Goal: Task Accomplishment & Management: Manage account settings

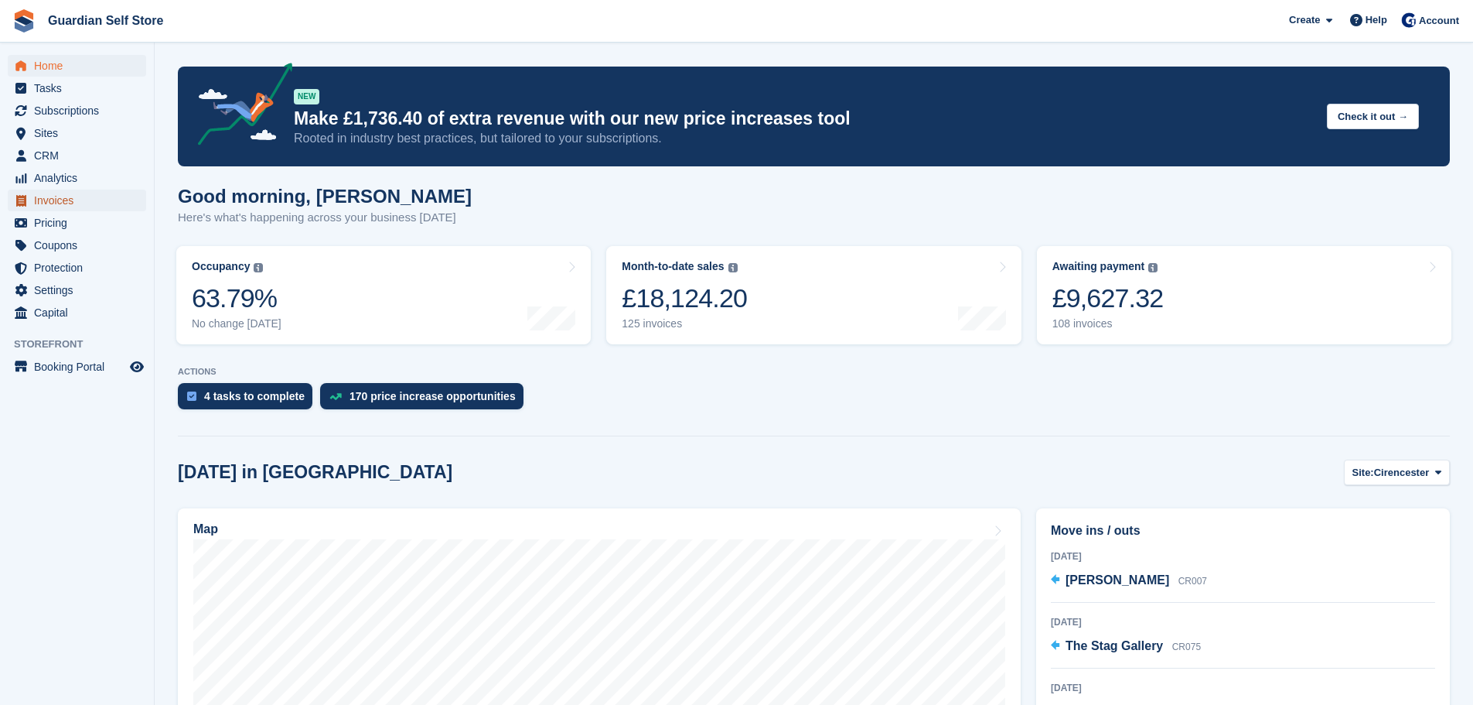
click at [73, 200] on span "Invoices" at bounding box center [80, 201] width 93 height 22
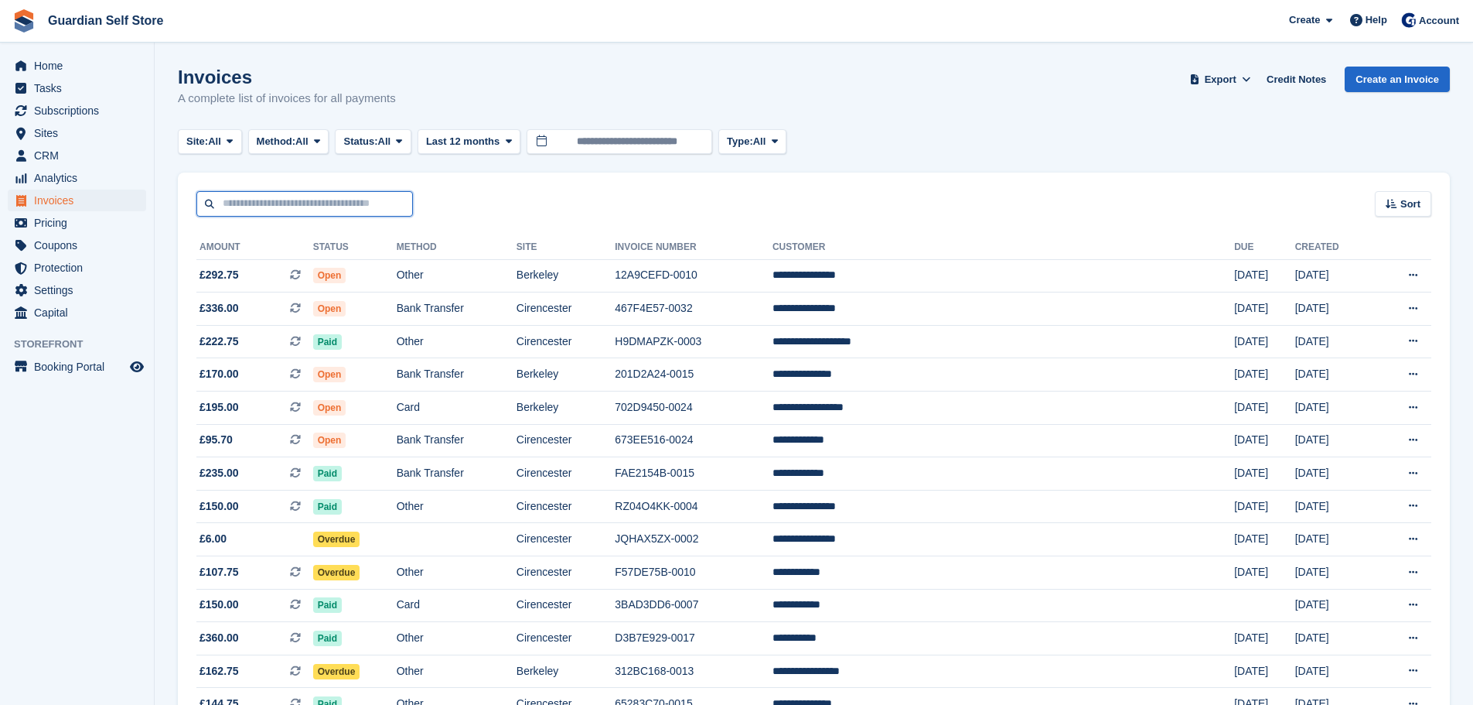
click at [244, 203] on input "text" at bounding box center [304, 204] width 217 height 26
type input "****"
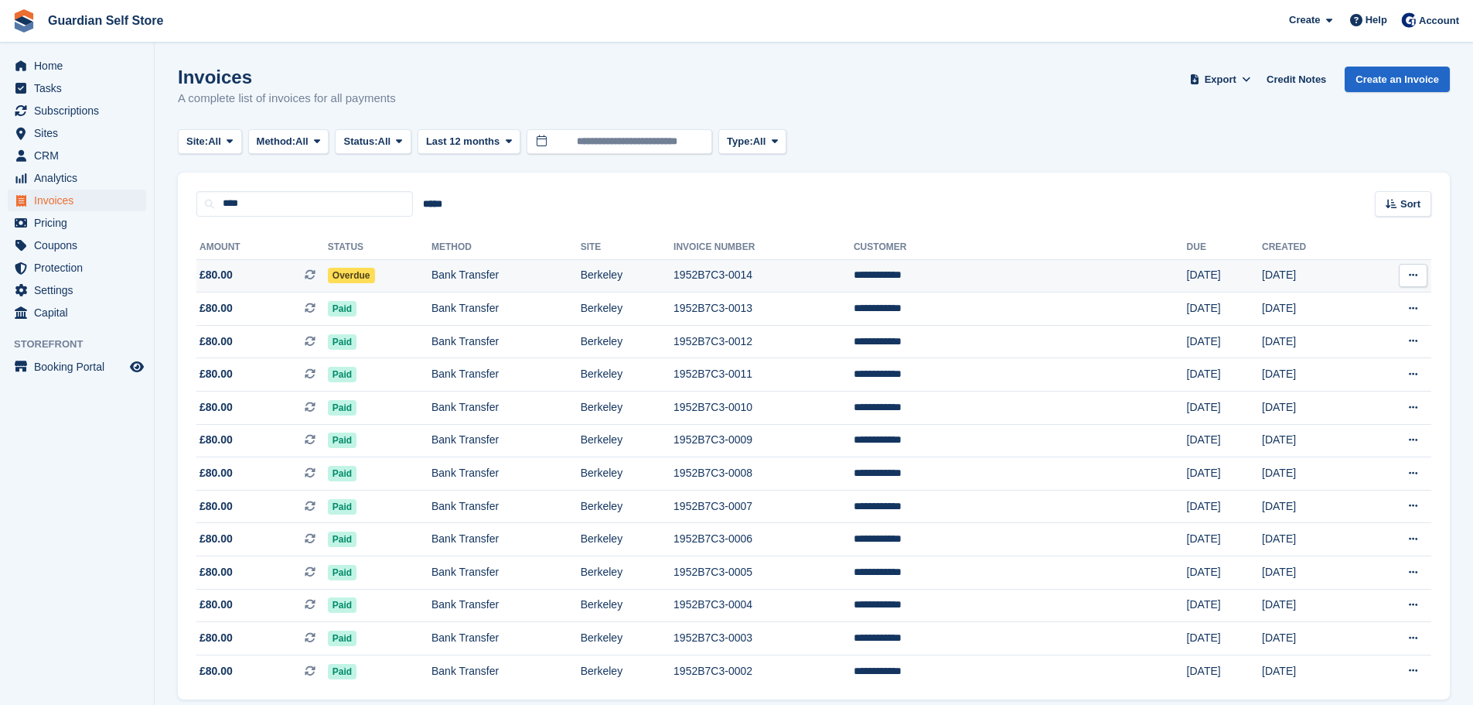
click at [262, 280] on span "£80.00 This is a recurring subscription invoice." at bounding box center [261, 275] width 131 height 16
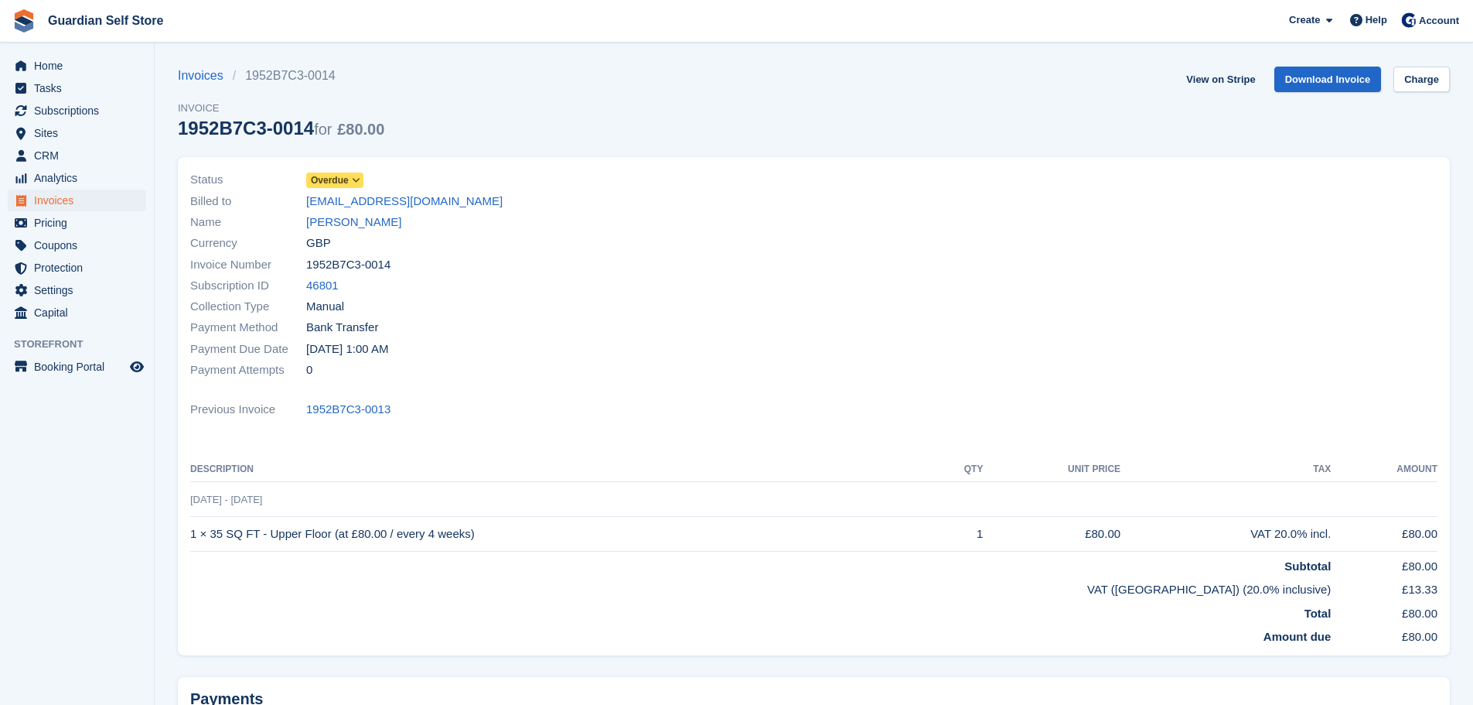
click at [336, 180] on span "Overdue" at bounding box center [330, 180] width 38 height 14
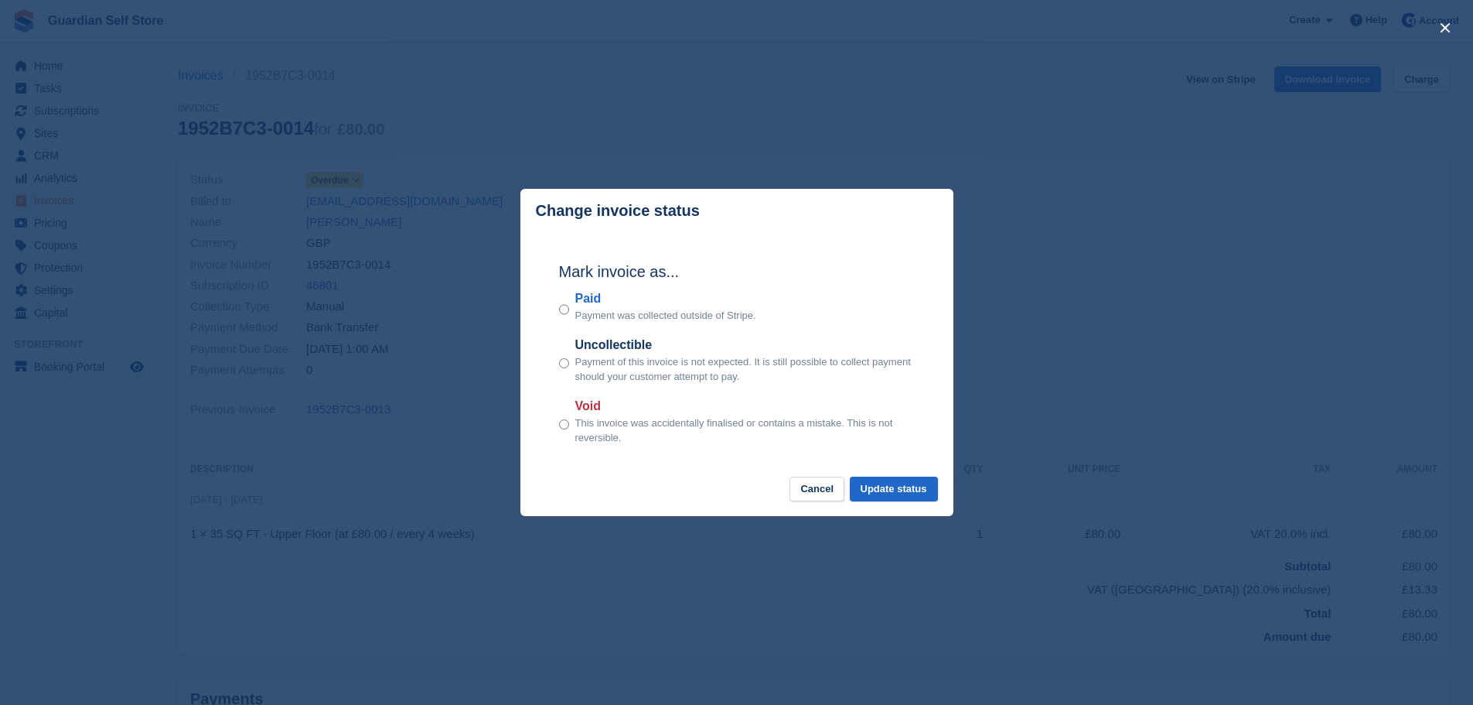
click at [592, 297] on label "Paid" at bounding box center [665, 298] width 181 height 19
click at [892, 500] on button "Update status" at bounding box center [894, 489] width 88 height 26
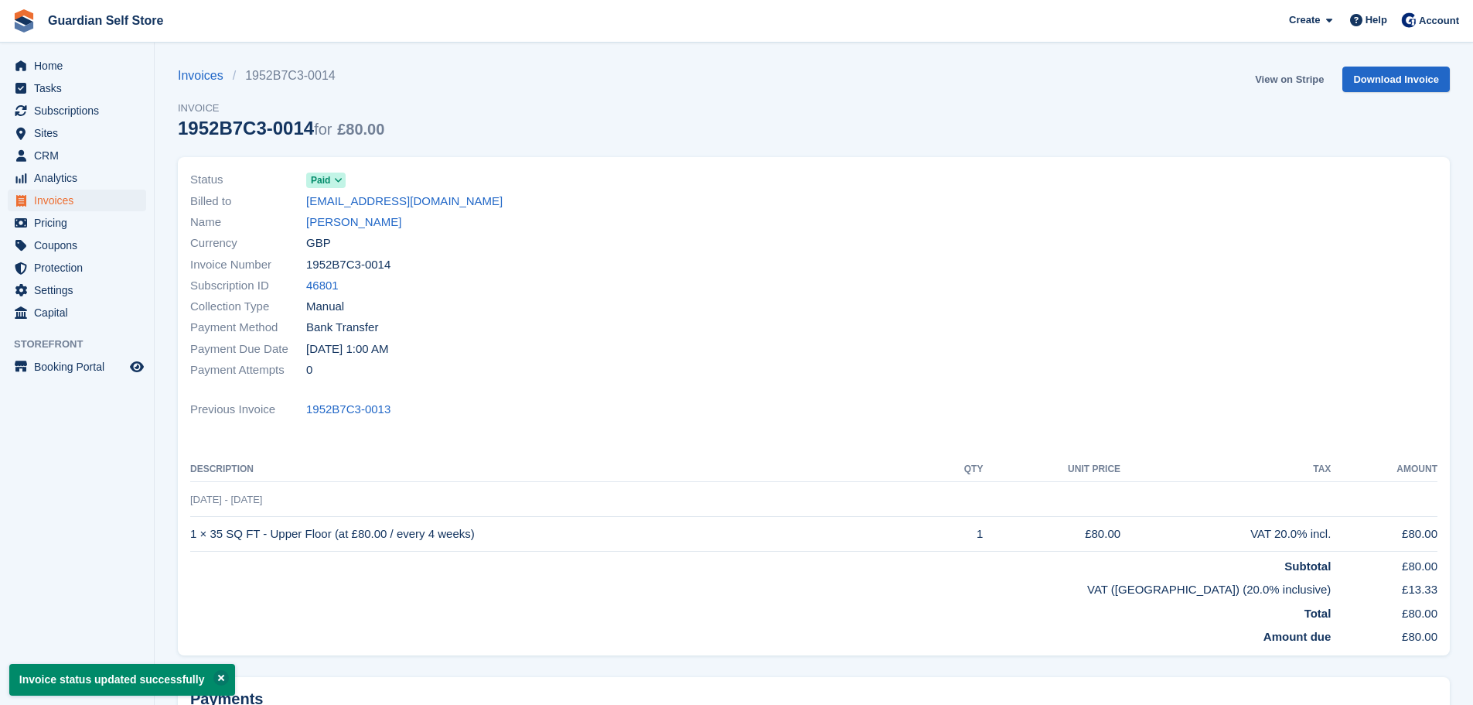
click at [1282, 73] on link "View on Stripe" at bounding box center [1289, 80] width 81 height 26
click at [87, 199] on span "Invoices" at bounding box center [80, 201] width 93 height 22
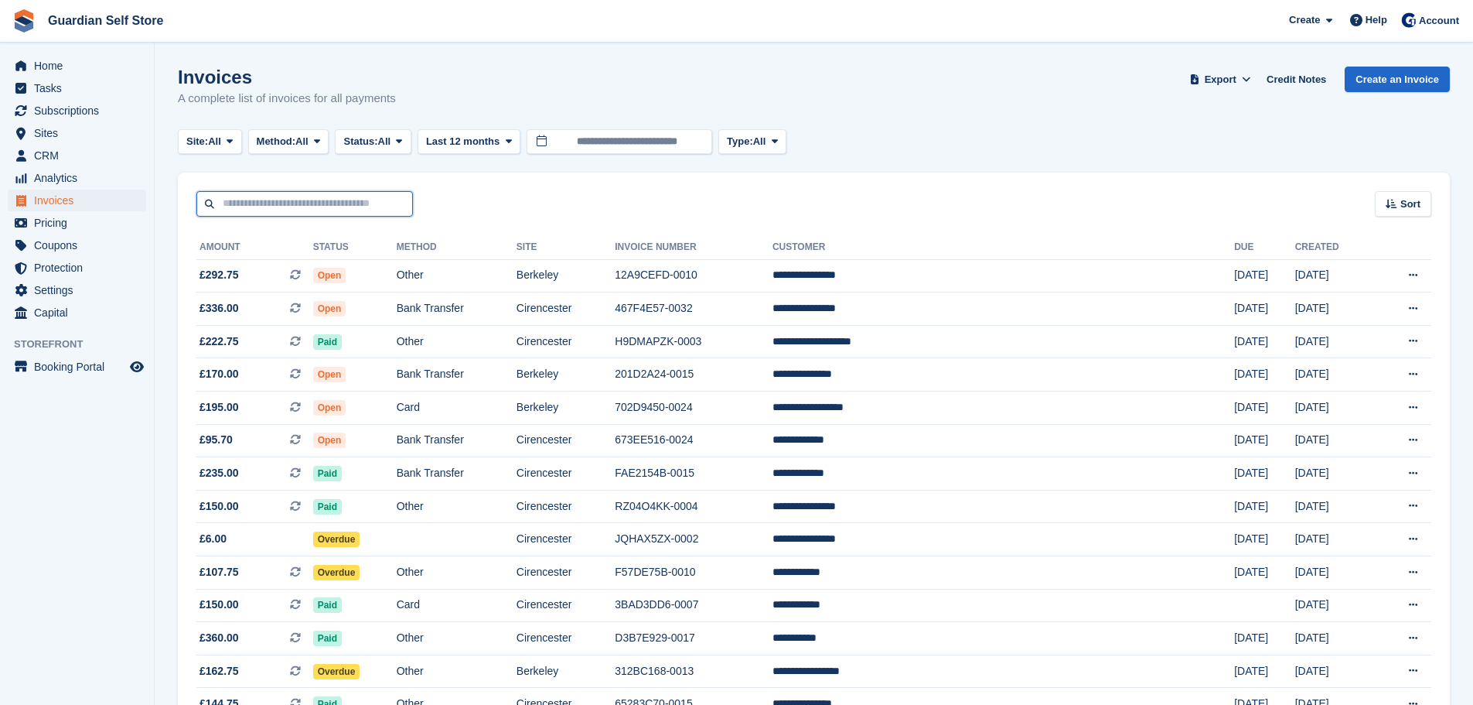
click at [332, 199] on input "text" at bounding box center [304, 204] width 217 height 26
type input "****"
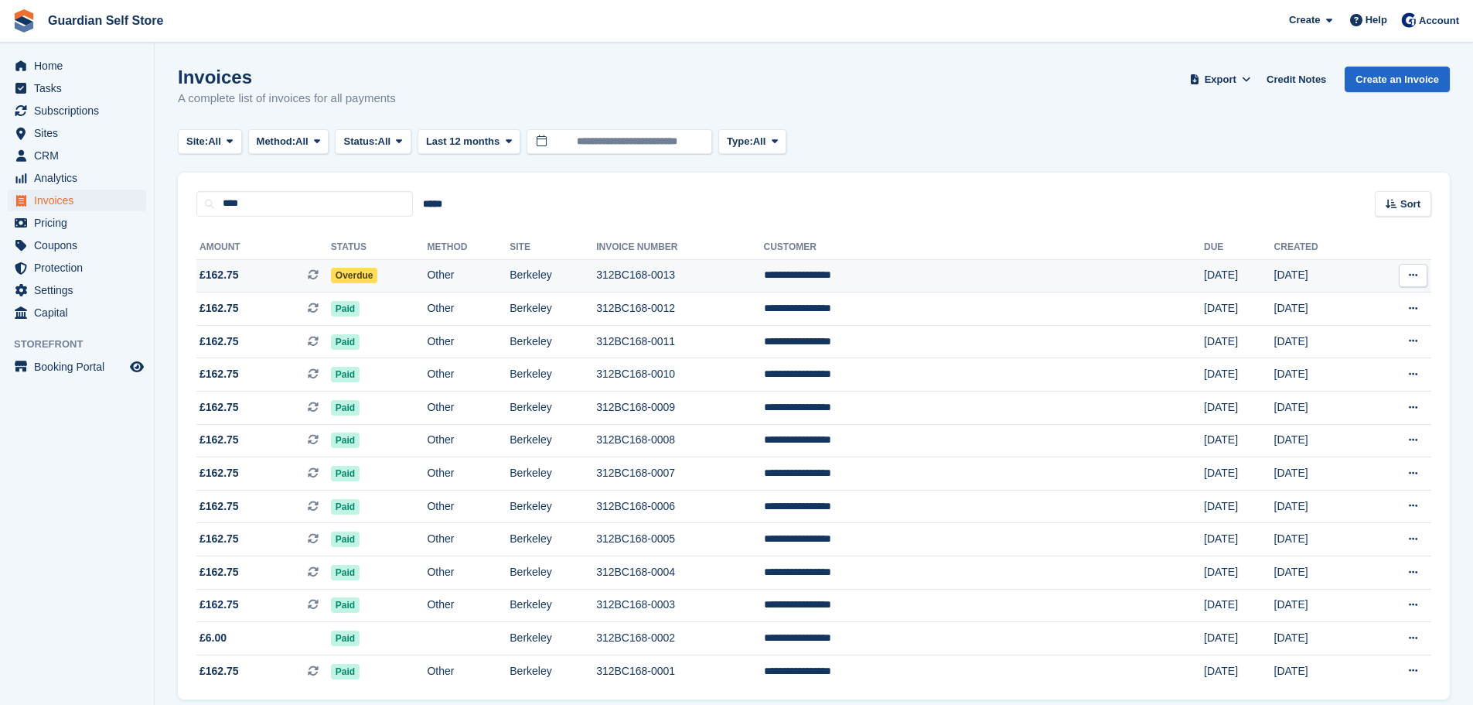
click at [288, 282] on span "£162.75 This is a recurring subscription invoice." at bounding box center [263, 275] width 135 height 16
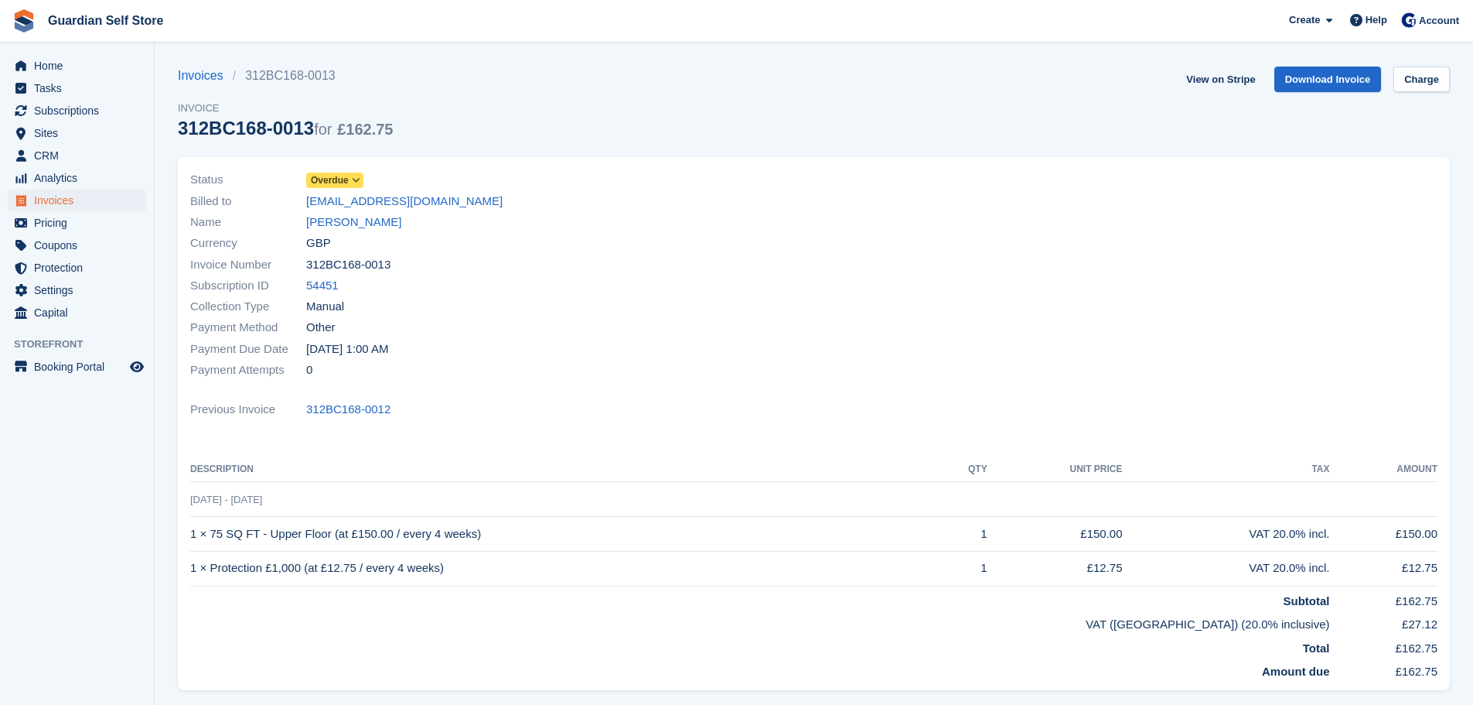
click at [337, 183] on span "Overdue" at bounding box center [330, 180] width 38 height 14
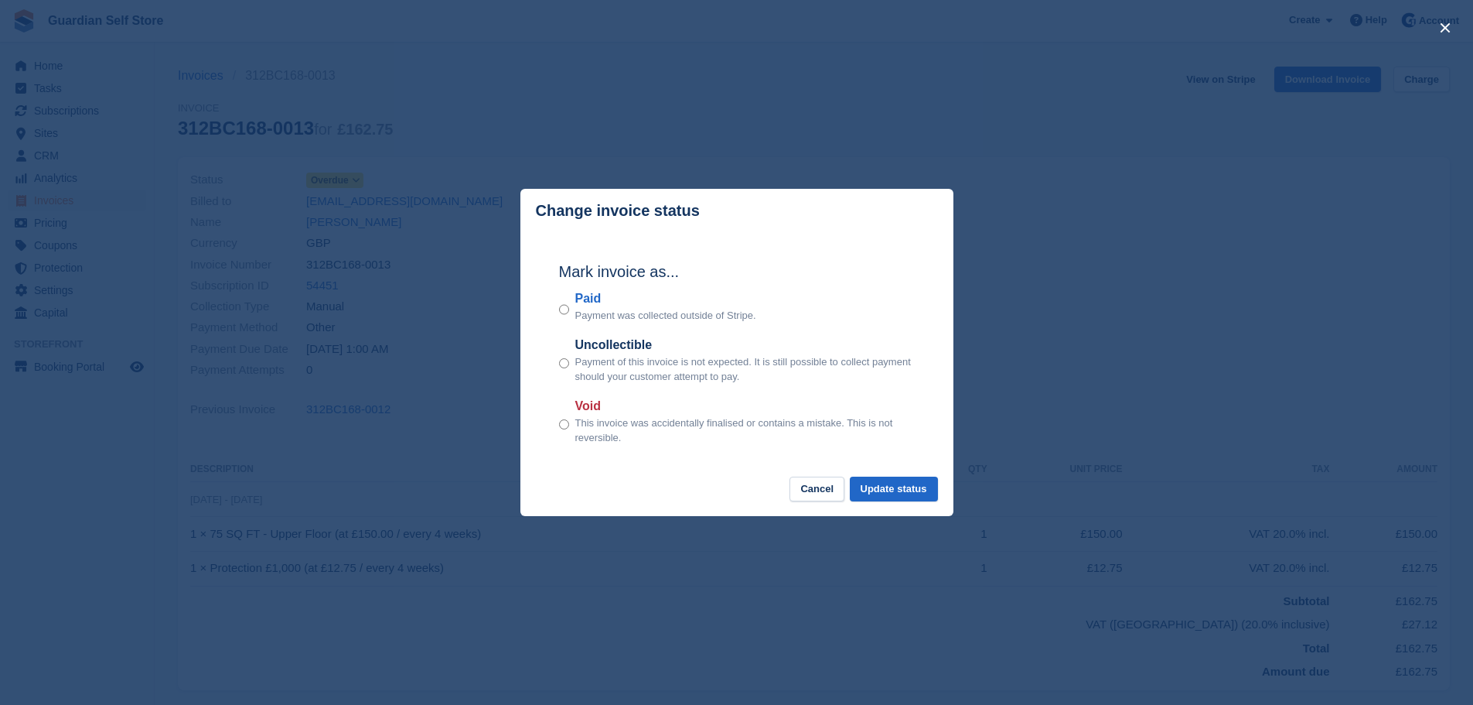
click at [593, 301] on label "Paid" at bounding box center [665, 298] width 181 height 19
click at [866, 483] on button "Update status" at bounding box center [894, 489] width 88 height 26
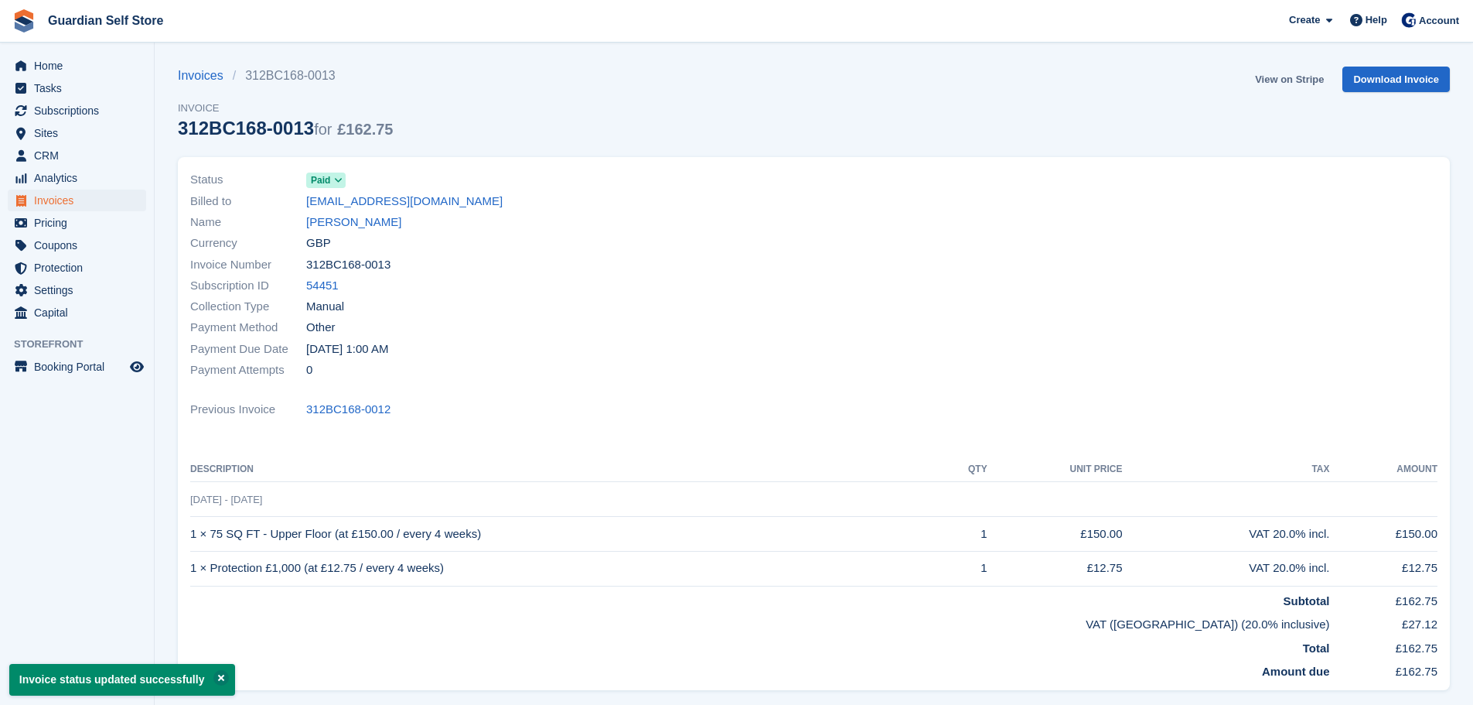
click at [1286, 79] on link "View on Stripe" at bounding box center [1289, 80] width 81 height 26
click at [92, 70] on span "Home" at bounding box center [80, 66] width 93 height 22
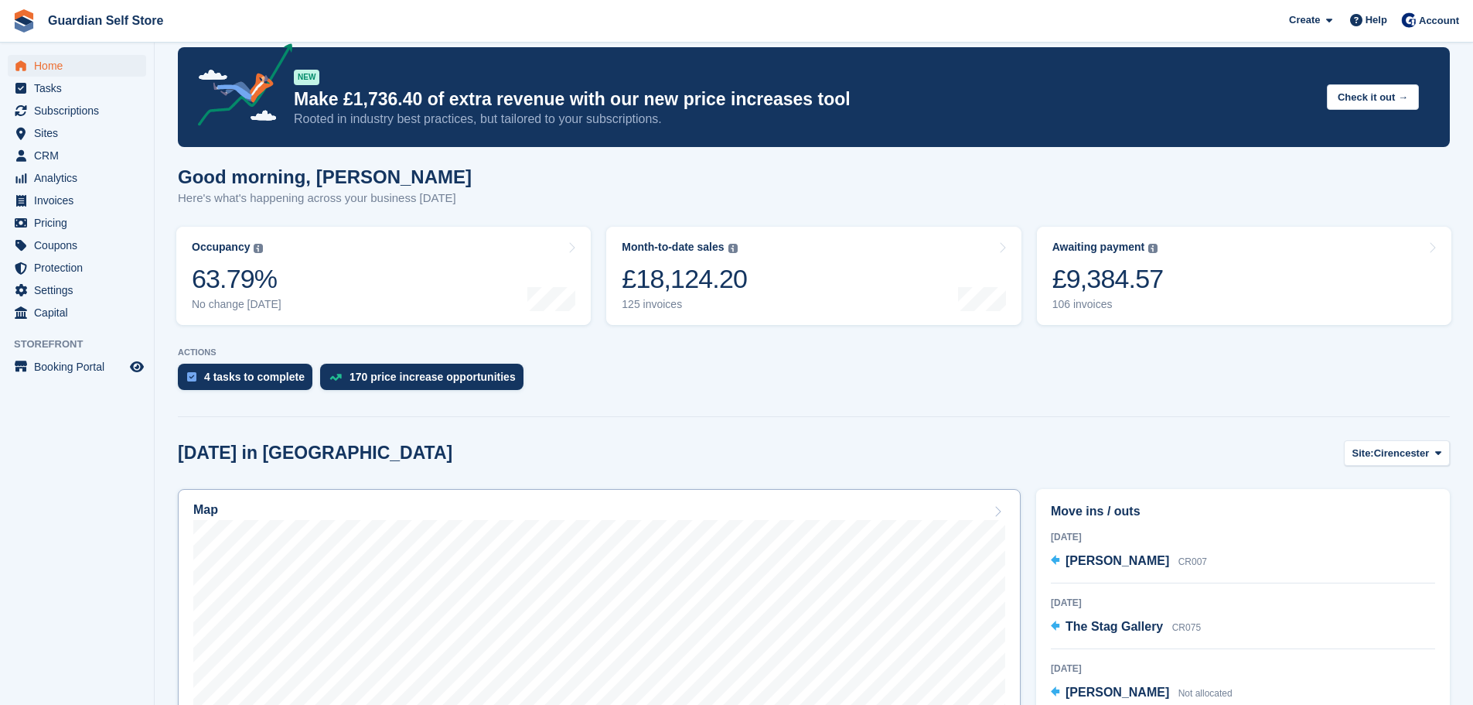
scroll to position [258, 0]
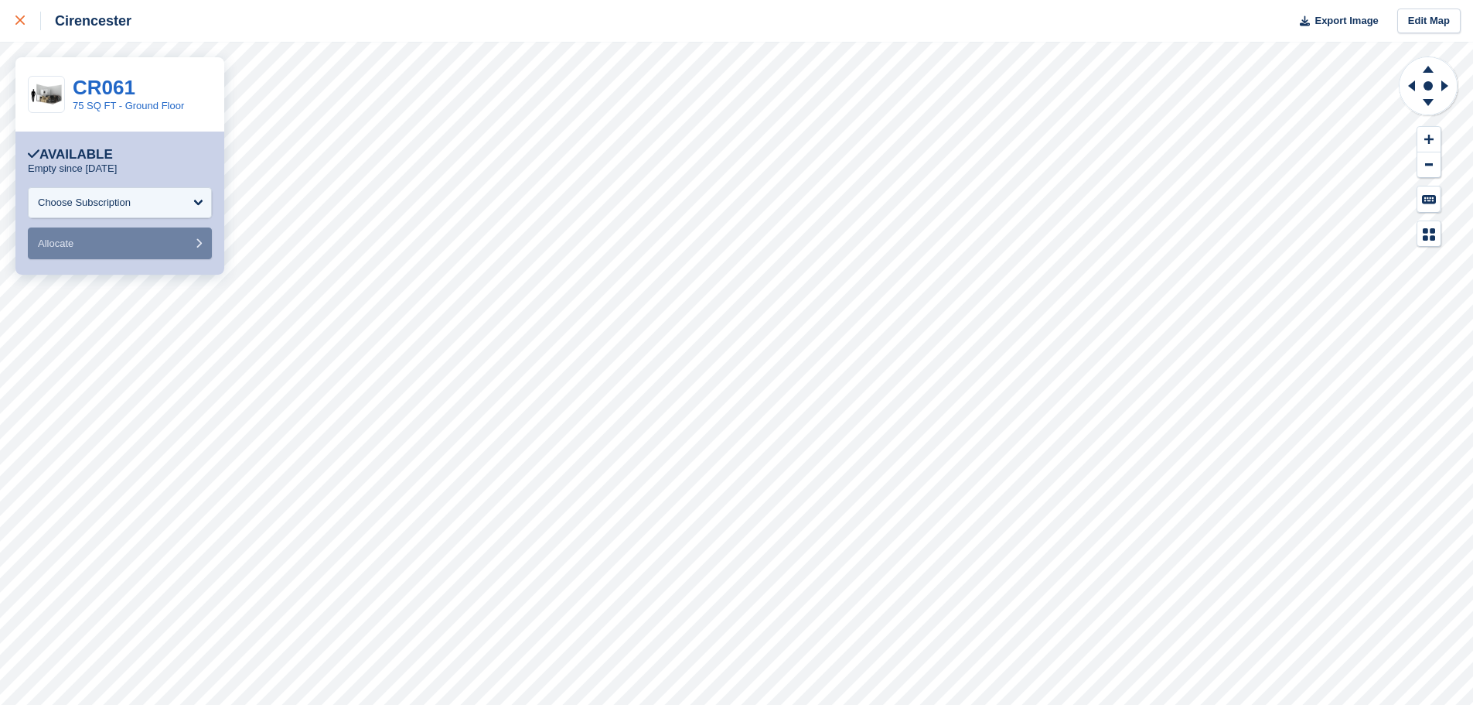
click at [25, 27] on div at bounding box center [28, 21] width 26 height 19
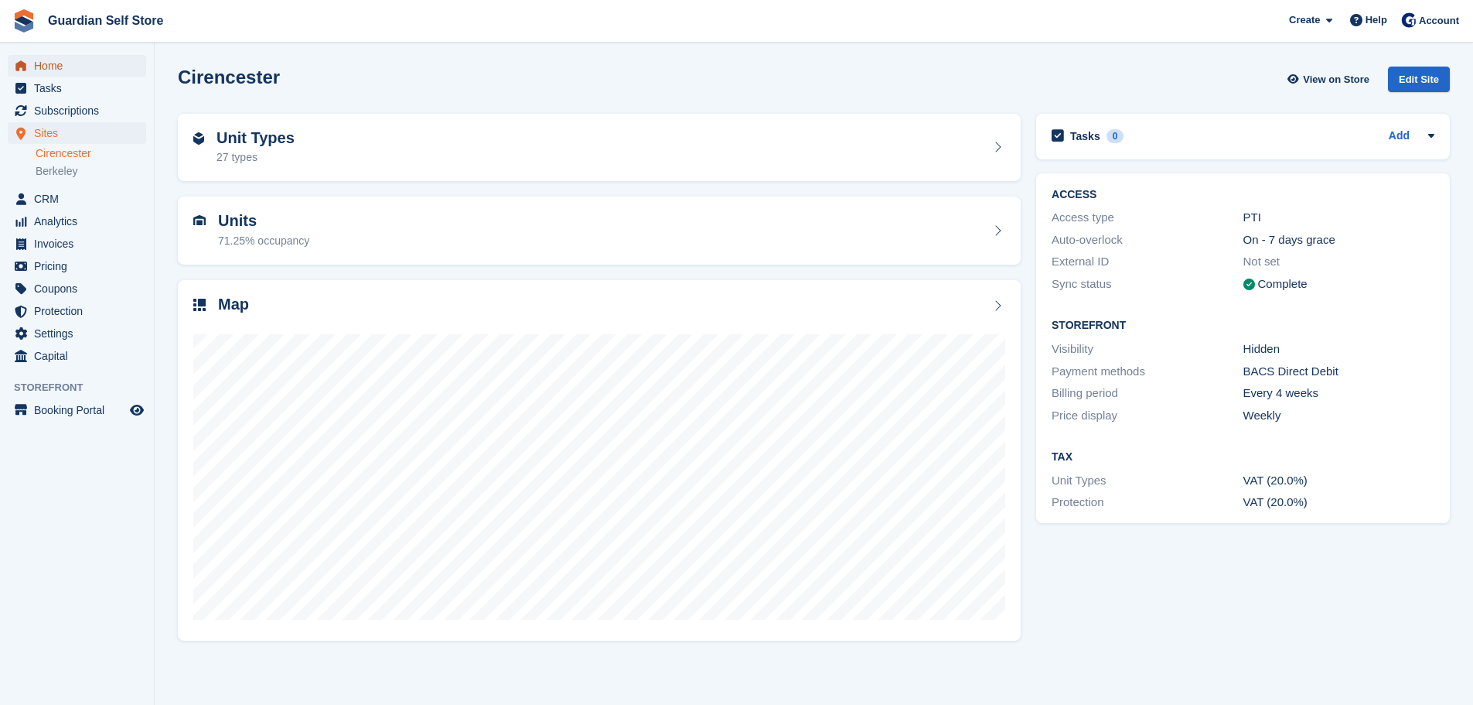
drag, startPoint x: 230, startPoint y: 1, endPoint x: 106, endPoint y: 60, distance: 137.0
click at [106, 60] on span "Home" at bounding box center [80, 66] width 93 height 22
